Goal: Task Accomplishment & Management: Manage account settings

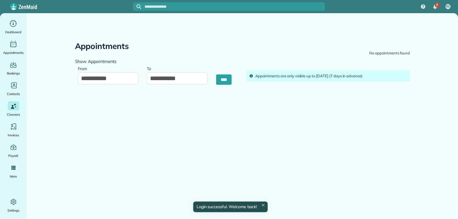
type input "**********"
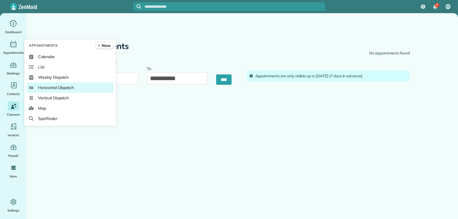
click at [54, 89] on span "Horizontal Dispatch" at bounding box center [56, 88] width 36 height 6
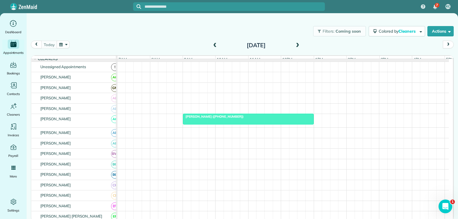
scroll to position [29, 0]
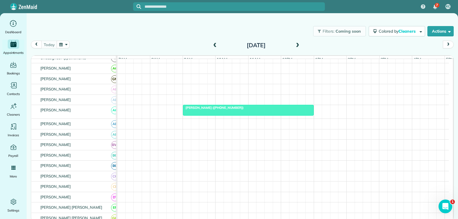
click at [241, 115] on div at bounding box center [248, 110] width 130 height 10
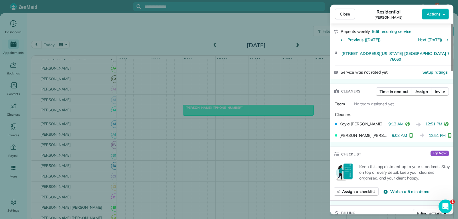
scroll to position [115, 0]
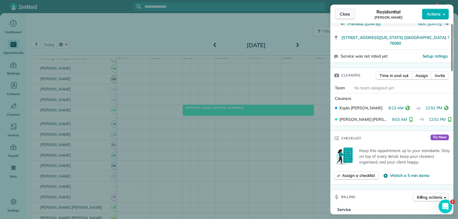
click at [346, 10] on button "Close" at bounding box center [345, 14] width 20 height 11
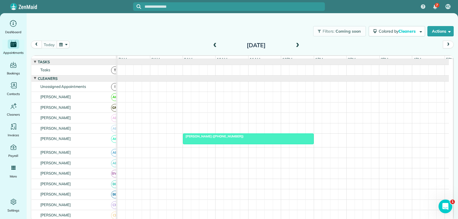
drag, startPoint x: 38, startPoint y: 44, endPoint x: 51, endPoint y: 57, distance: 19.0
click at [38, 44] on span "prev" at bounding box center [36, 45] width 5 height 4
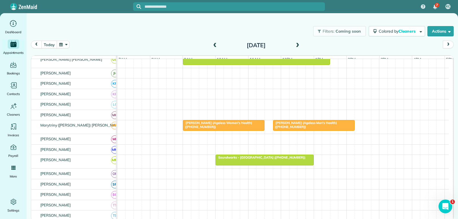
click at [215, 131] on div at bounding box center [223, 125] width 81 height 10
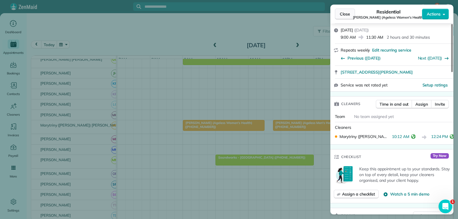
click at [344, 15] on span "Close" at bounding box center [345, 14] width 10 height 6
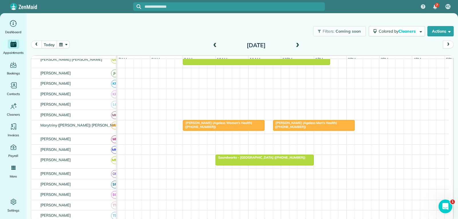
click at [308, 129] on div "Anna Stephens (Ageless Men's Health) (+18176815106)" at bounding box center [314, 125] width 78 height 8
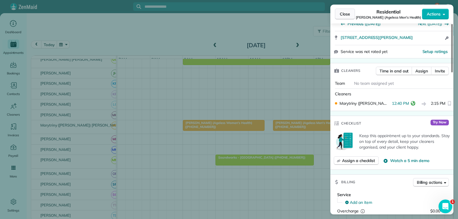
click at [346, 13] on span "Close" at bounding box center [345, 14] width 10 height 6
